Goal: Information Seeking & Learning: Understand process/instructions

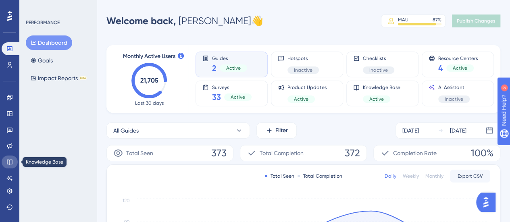
click at [8, 163] on icon at bounding box center [9, 162] width 6 height 6
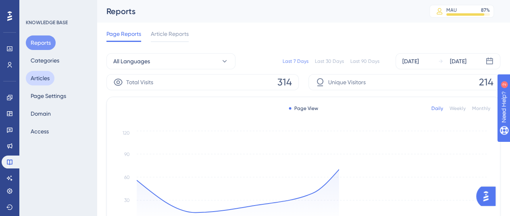
click at [39, 76] on button "Articles" at bounding box center [40, 78] width 29 height 15
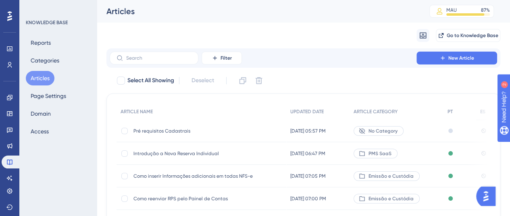
click at [194, 132] on span "Pré requisitos Cadastrais" at bounding box center [198, 131] width 129 height 6
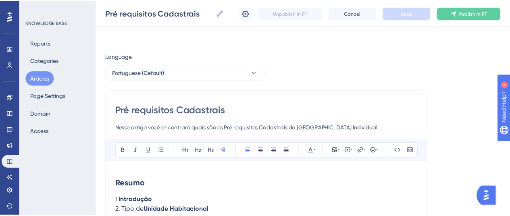
scroll to position [152, 0]
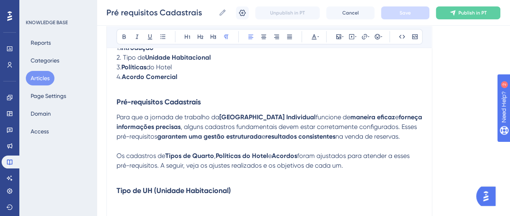
click at [243, 195] on h3 "Tipo de UH (Unidade Habitacional)" at bounding box center [270, 190] width 306 height 21
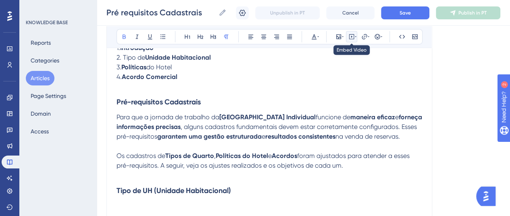
click at [352, 38] on icon at bounding box center [351, 36] width 6 height 6
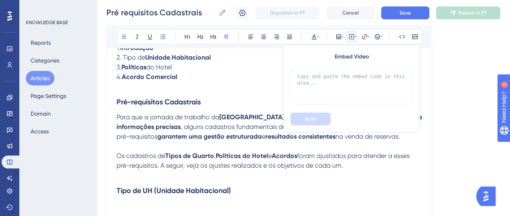
click at [338, 167] on div "Resumo 1. Introdução 2. Tipo de Unidade Habitacional 3. Políticas do [GEOGRAPHI…" at bounding box center [270, 124] width 306 height 211
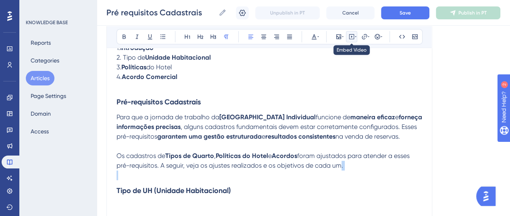
click at [352, 37] on icon at bounding box center [351, 36] width 6 height 6
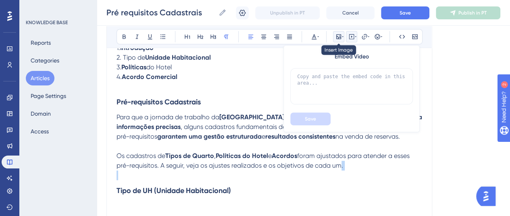
click at [341, 38] on icon at bounding box center [339, 36] width 6 height 6
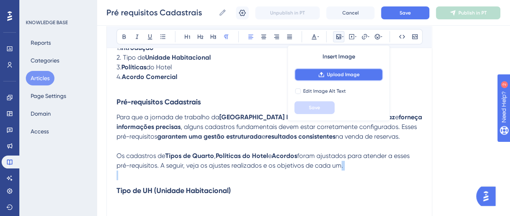
click at [323, 69] on button "Upload Image" at bounding box center [338, 74] width 89 height 13
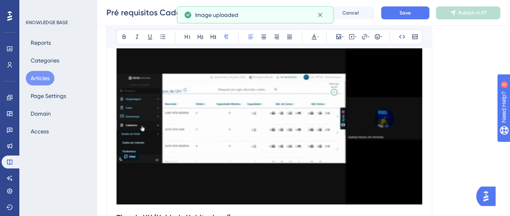
scroll to position [314, 0]
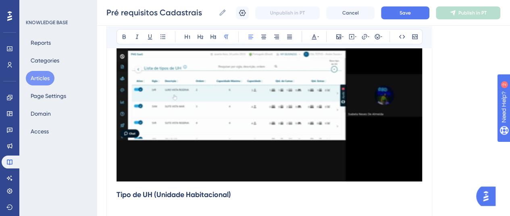
click at [330, 123] on img at bounding box center [270, 95] width 306 height 172
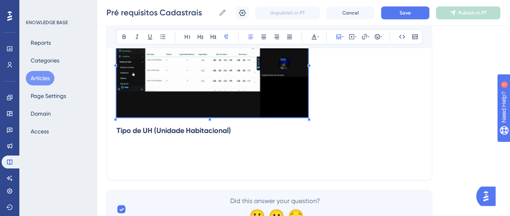
click at [308, 131] on div "Resumo 1. Introdução 2. Tipo de Unidade Habitacional 3. Políticas do [GEOGRAPHI…" at bounding box center [270, 14] width 306 height 313
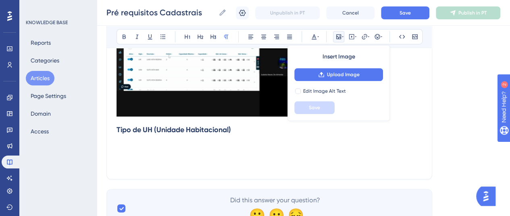
click at [253, 144] on p at bounding box center [270, 145] width 306 height 10
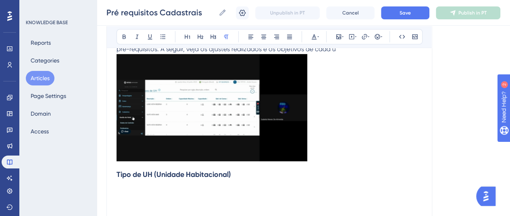
scroll to position [233, 0]
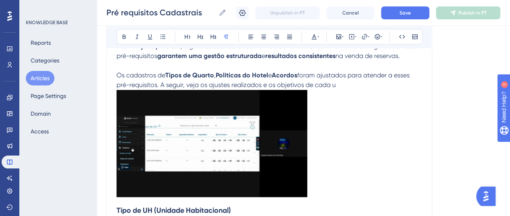
click at [245, 138] on img at bounding box center [212, 143] width 191 height 107
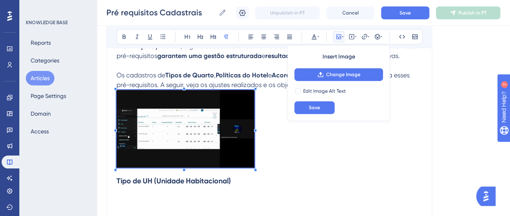
click at [252, 173] on div "Resumo 1. Introdução 2. Tipo de Unidade Habitacional 3. Políticas do [GEOGRAPHI…" at bounding box center [270, 79] width 306 height 282
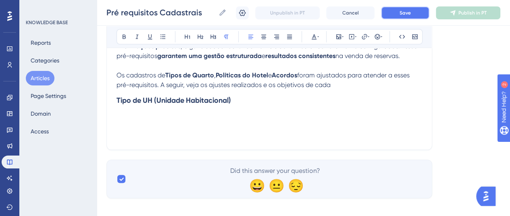
click at [404, 17] on button "Save" at bounding box center [405, 12] width 48 height 13
